Goal: Feedback & Contribution: Submit feedback/report problem

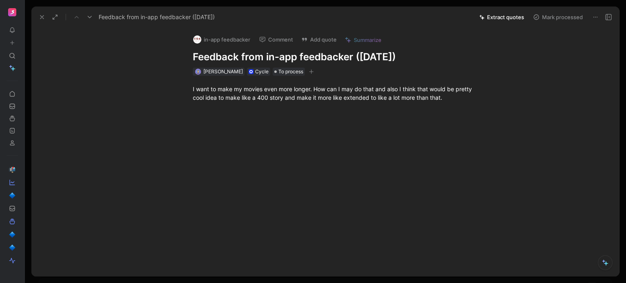
click at [11, 43] on icon at bounding box center [12, 43] width 6 height 6
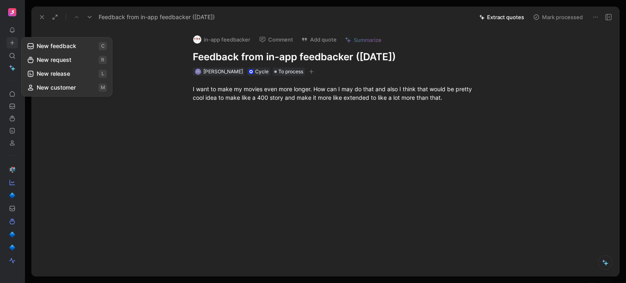
click at [35, 46] on button "New feedback c" at bounding box center [66, 46] width 87 height 14
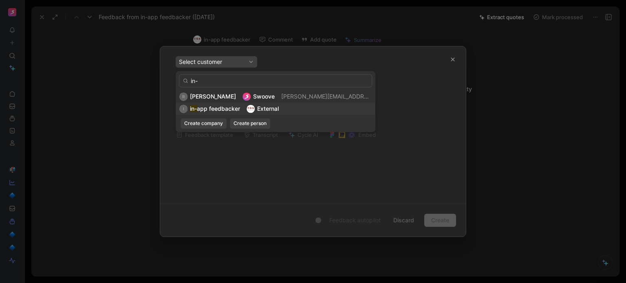
type input "in-"
click at [217, 112] on span "app feedbacker" at bounding box center [218, 108] width 43 height 7
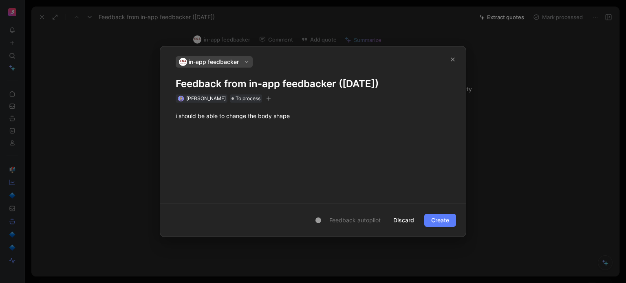
click at [438, 216] on span "Create" at bounding box center [440, 221] width 18 height 10
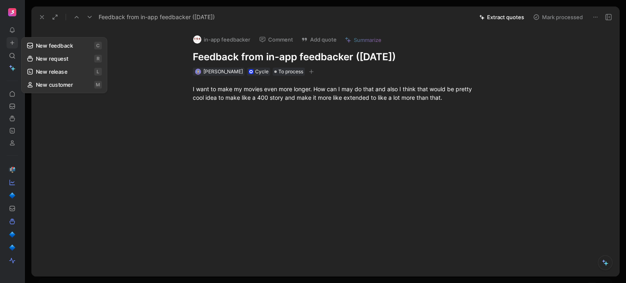
click at [12, 43] on use at bounding box center [13, 43] width 4 height 4
click at [51, 43] on button "New feedback c" at bounding box center [66, 46] width 87 height 14
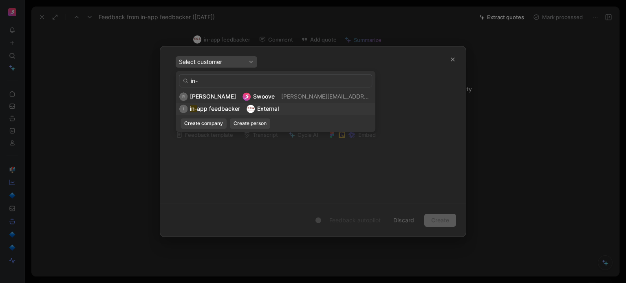
type input "in-"
click at [228, 111] on span "app feedbacker" at bounding box center [218, 108] width 43 height 7
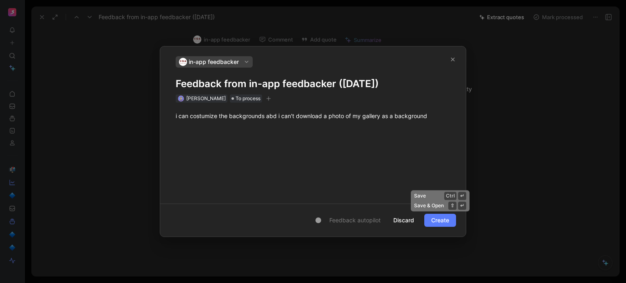
click at [439, 220] on span "Create" at bounding box center [440, 221] width 18 height 10
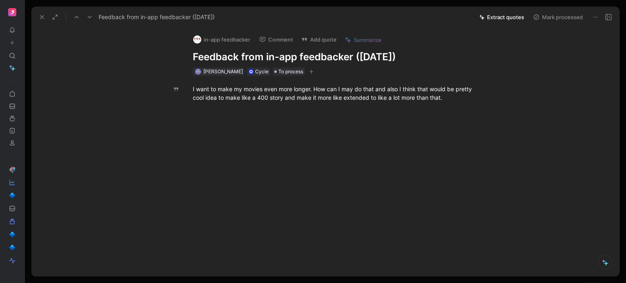
click at [42, 14] on icon at bounding box center [42, 17] width 7 height 7
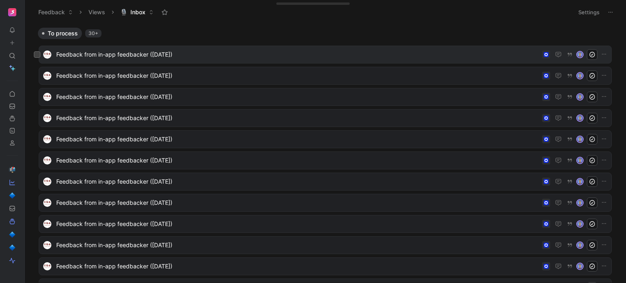
click at [146, 54] on span "Feedback from in-app feedbacker ([DATE])" at bounding box center [297, 55] width 483 height 10
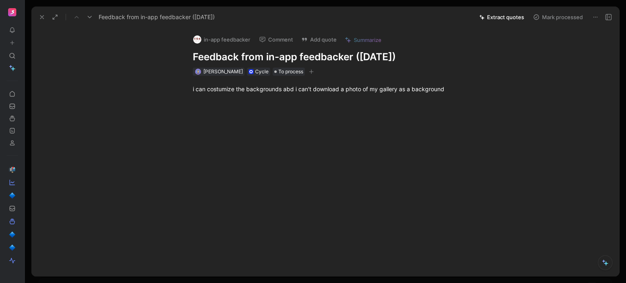
click at [14, 46] on button at bounding box center [12, 42] width 11 height 11
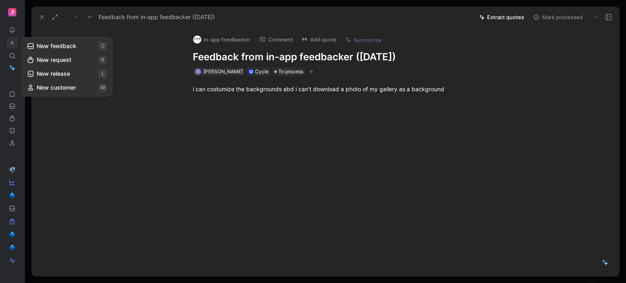
click at [53, 42] on button "New feedback c" at bounding box center [66, 46] width 87 height 14
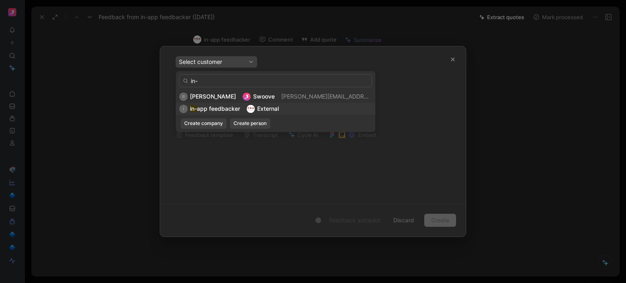
type input "in-"
click at [200, 109] on span "app feedbacker" at bounding box center [218, 108] width 43 height 7
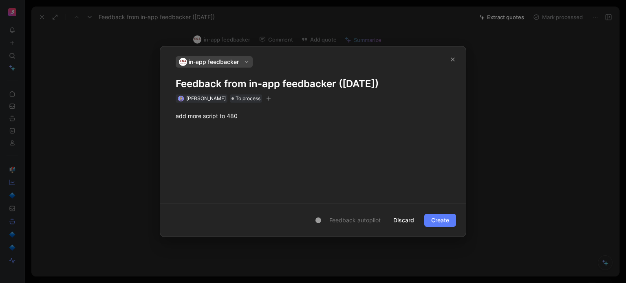
click at [435, 222] on span "Create" at bounding box center [440, 221] width 18 height 10
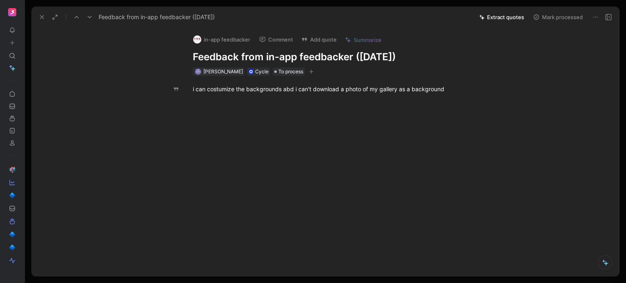
click at [18, 44] on div "To pick up a draggable item, press the space bar. While dragging, use the arrow…" at bounding box center [12, 141] width 24 height 283
click at [13, 42] on icon at bounding box center [12, 43] width 6 height 6
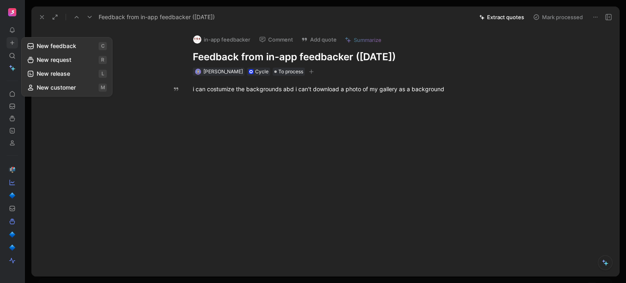
click at [33, 48] on icon at bounding box center [30, 45] width 7 height 7
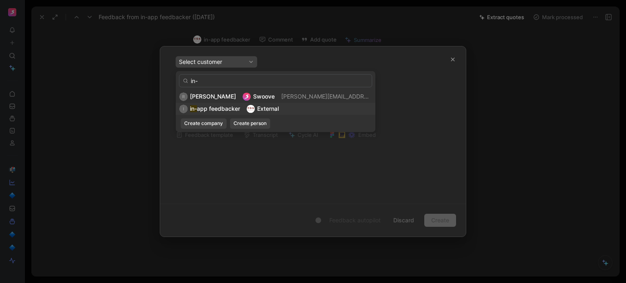
type input "in-"
click at [192, 110] on mark "in-" at bounding box center [193, 108] width 7 height 7
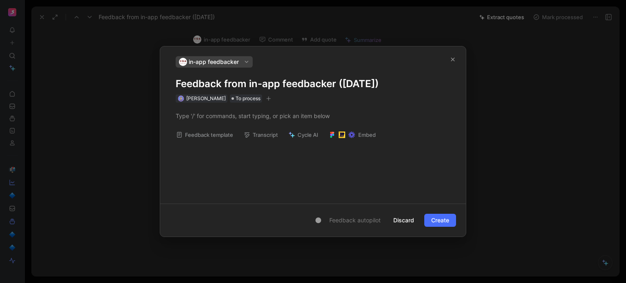
click at [192, 110] on p at bounding box center [313, 115] width 306 height 13
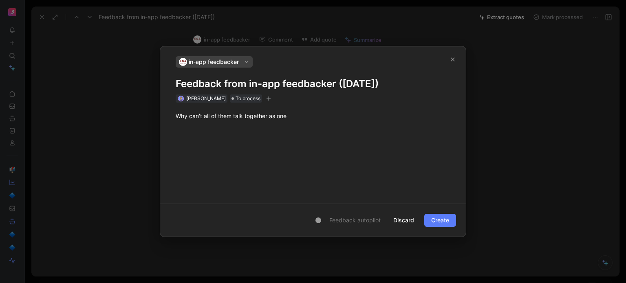
click at [443, 217] on span "Create" at bounding box center [440, 221] width 18 height 10
